Goal: Task Accomplishment & Management: Manage account settings

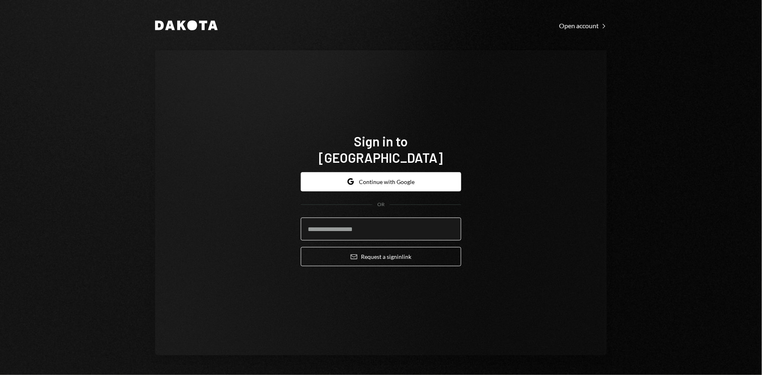
click at [384, 220] on input "email" at bounding box center [381, 229] width 160 height 23
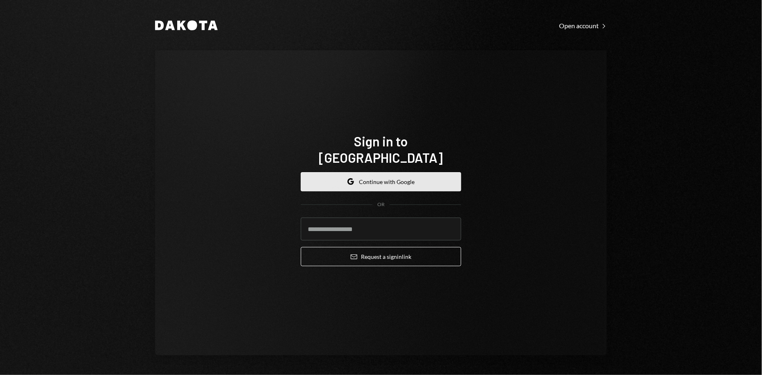
click at [306, 178] on button "Google Continue with Google" at bounding box center [381, 181] width 160 height 19
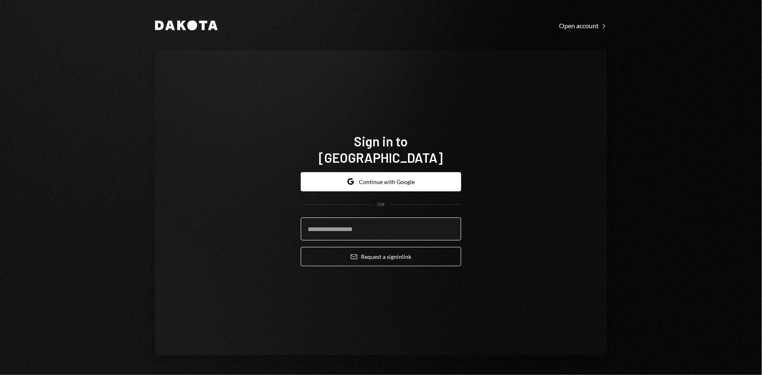
click at [329, 218] on input "email" at bounding box center [381, 229] width 160 height 23
